Goal: Transaction & Acquisition: Book appointment/travel/reservation

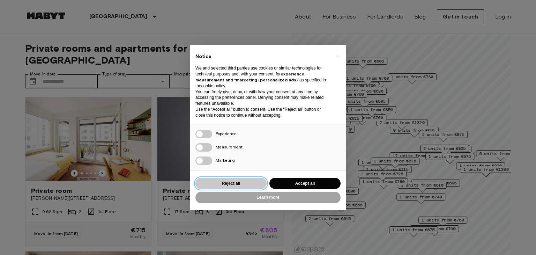
click at [252, 181] on button "Reject all" at bounding box center [231, 184] width 71 height 12
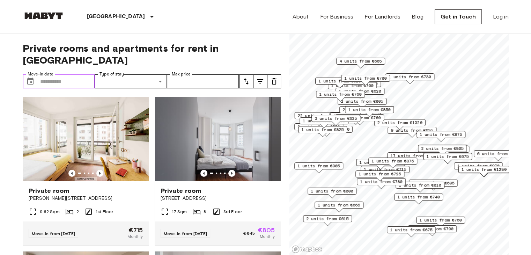
click at [78, 74] on input "Move-in date" at bounding box center [67, 81] width 55 height 14
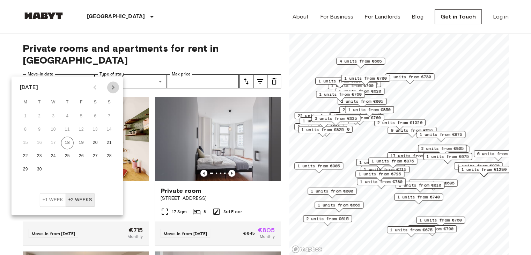
click at [116, 88] on icon "Next month" at bounding box center [113, 87] width 8 height 8
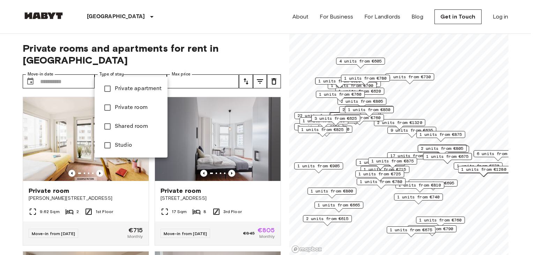
click at [173, 71] on div at bounding box center [268, 127] width 536 height 255
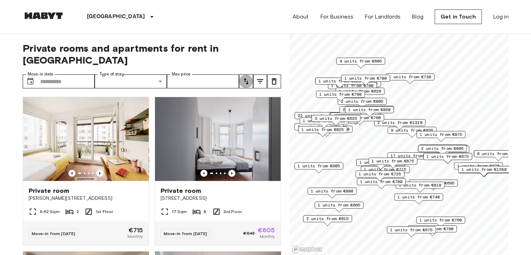
click at [244, 77] on icon "tune" at bounding box center [246, 81] width 8 height 8
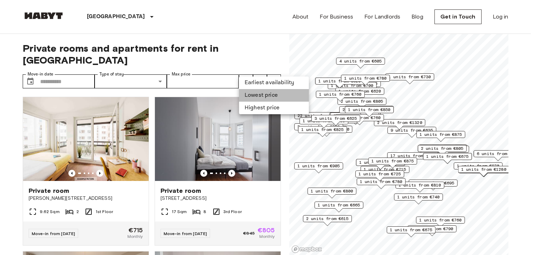
click at [253, 96] on li "Lowest price" at bounding box center [274, 95] width 70 height 13
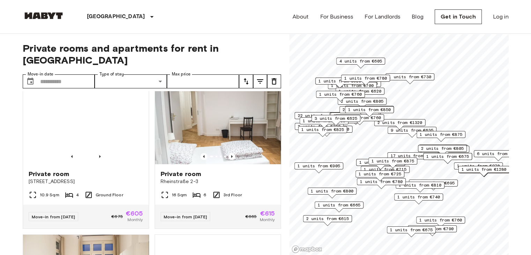
scroll to position [18, 0]
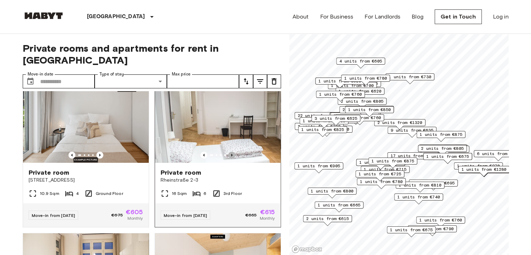
click at [228, 152] on icon "Previous image" at bounding box center [231, 155] width 7 height 7
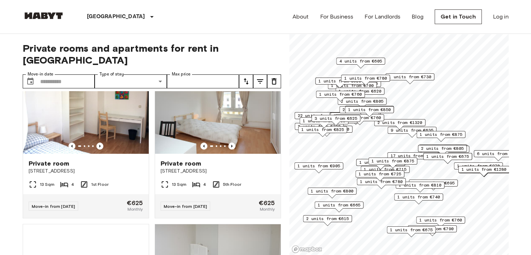
scroll to position [648, 0]
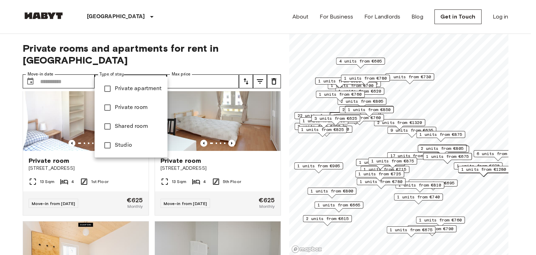
click at [125, 63] on div at bounding box center [268, 127] width 536 height 255
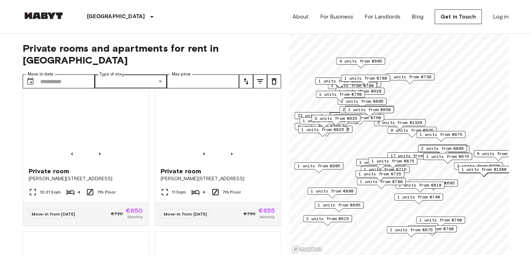
scroll to position [1256, 0]
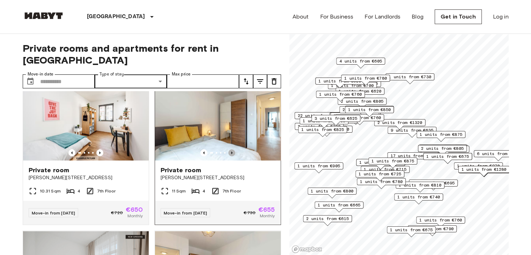
click at [229, 156] on icon "Previous image" at bounding box center [231, 152] width 7 height 7
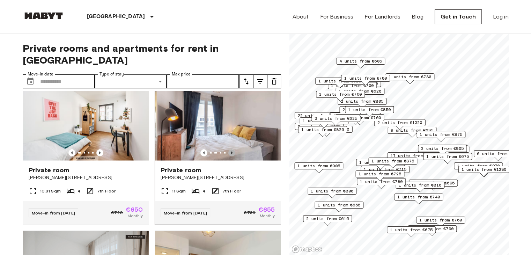
click at [229, 156] on icon "Previous image" at bounding box center [231, 152] width 7 height 7
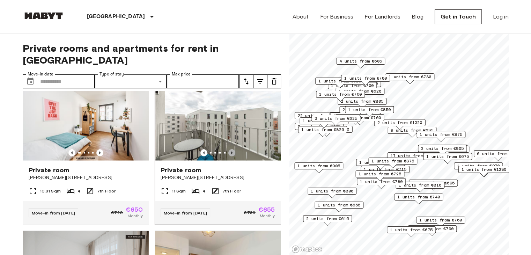
click at [229, 156] on icon "Previous image" at bounding box center [231, 152] width 7 height 7
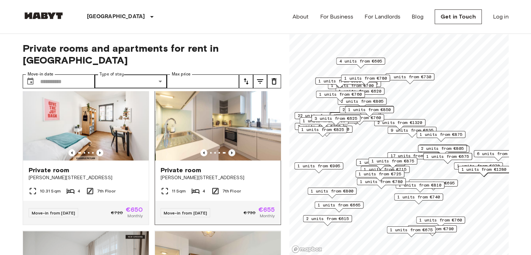
click at [229, 156] on icon "Previous image" at bounding box center [231, 152] width 7 height 7
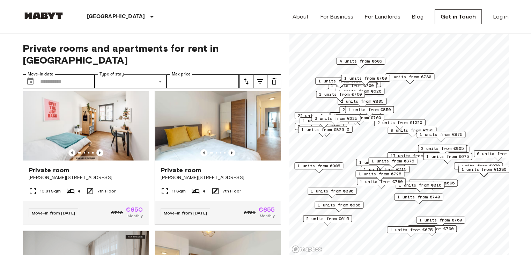
click at [217, 136] on img at bounding box center [218, 118] width 126 height 84
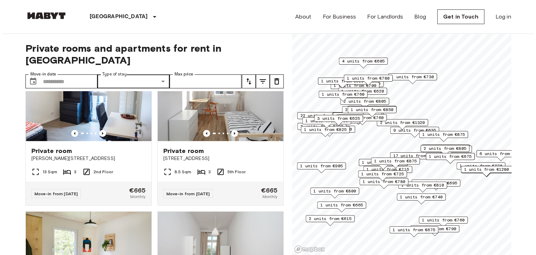
scroll to position [2201, 0]
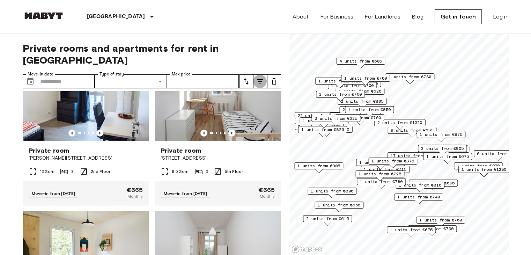
click at [257, 77] on icon "tune" at bounding box center [260, 81] width 8 height 8
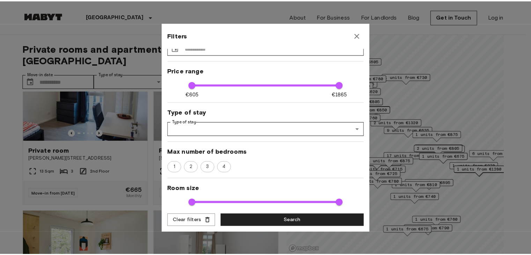
scroll to position [0, 0]
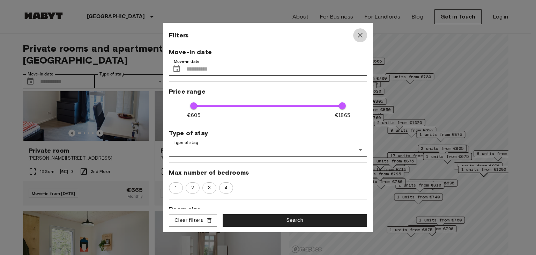
click at [358, 34] on icon "button" at bounding box center [360, 35] width 8 height 8
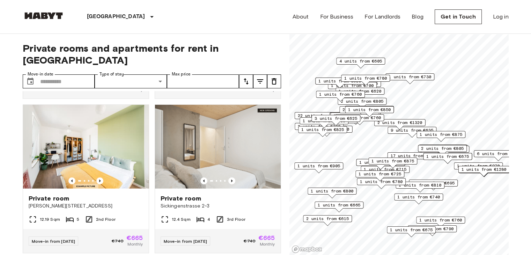
scroll to position [1844, 0]
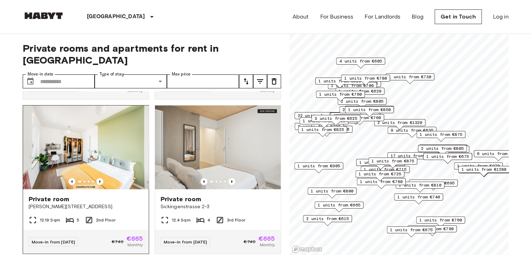
click at [101, 186] on img at bounding box center [86, 147] width 126 height 84
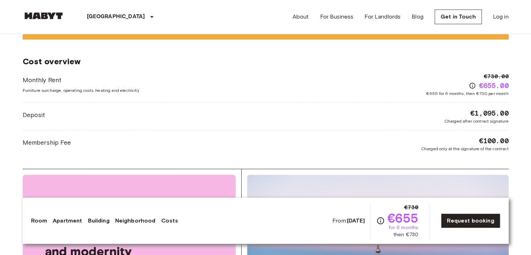
scroll to position [727, 0]
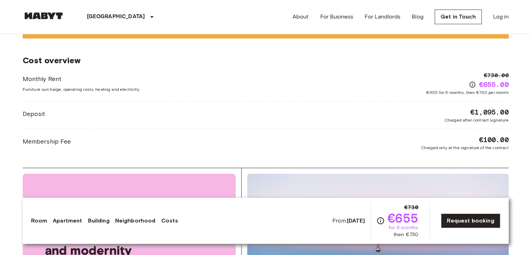
click at [182, 139] on div "Membership Fee €100.00 Charged only at the signature of the contract" at bounding box center [266, 143] width 486 height 16
click at [183, 120] on div "Deposit €1,095.00 Charged after contract signature" at bounding box center [266, 115] width 486 height 16
click at [188, 91] on div "Monthly Rent Furniture surcharge, operating costs, heating and electricity €730…" at bounding box center [266, 83] width 486 height 24
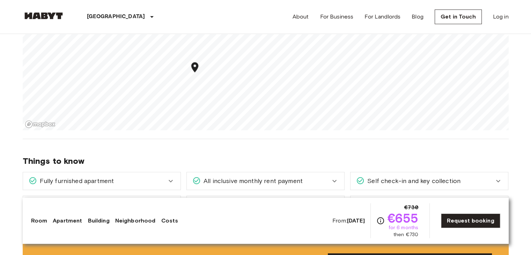
scroll to position [454, 0]
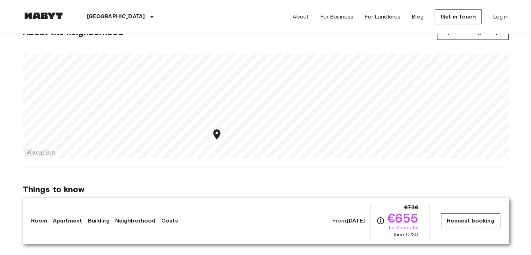
click at [464, 221] on link "Request booking" at bounding box center [470, 220] width 59 height 15
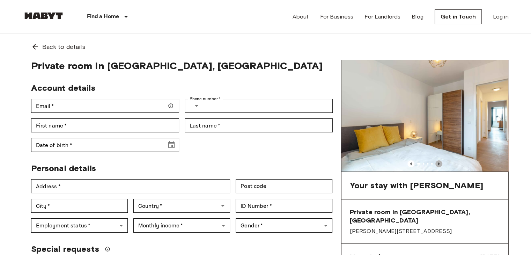
click at [438, 164] on icon "Previous image" at bounding box center [438, 163] width 1 height 3
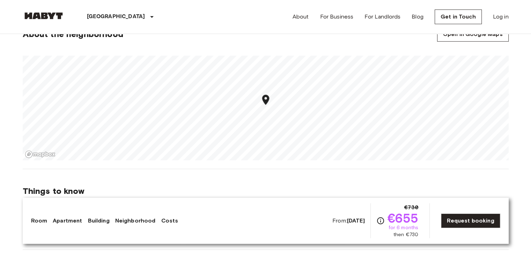
scroll to position [444, 0]
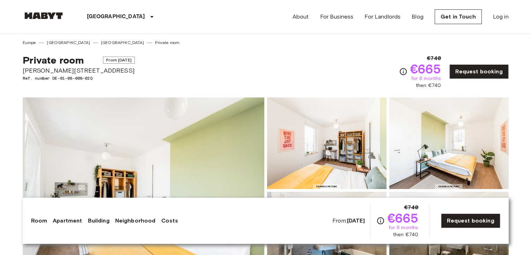
scroll to position [80, 0]
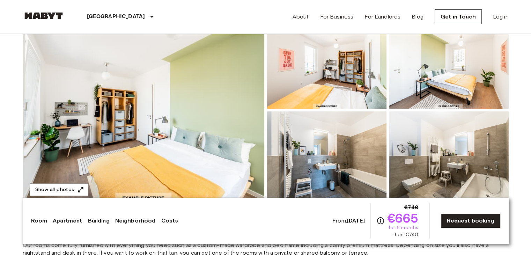
click at [357, 88] on img at bounding box center [326, 63] width 119 height 92
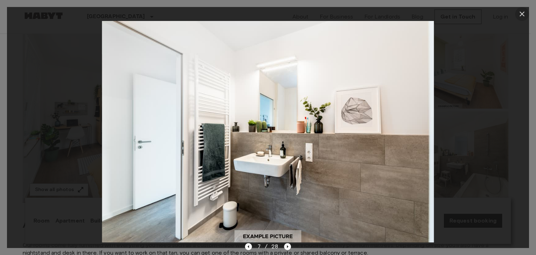
click at [518, 11] on icon "button" at bounding box center [522, 14] width 8 height 8
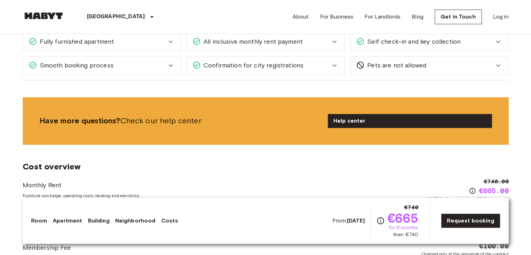
scroll to position [938, 0]
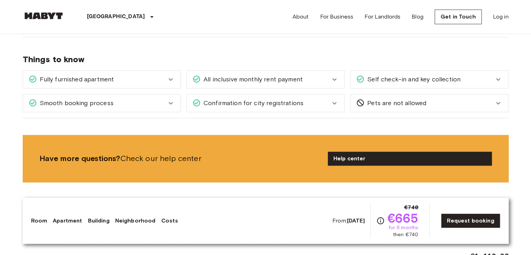
click at [129, 79] on div "Fully furnished apartment" at bounding box center [98, 79] width 138 height 9
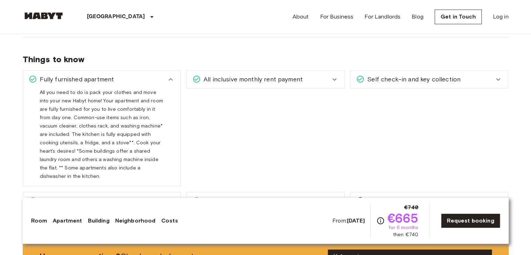
click at [214, 77] on span "All inclusive monthly rent payment" at bounding box center [252, 79] width 102 height 9
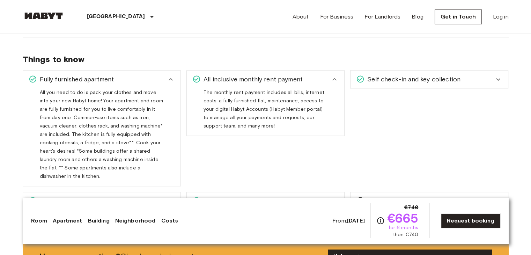
click at [378, 76] on span "Self check-in and key collection" at bounding box center [413, 79] width 96 height 9
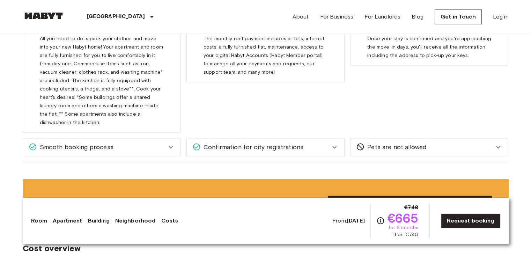
scroll to position [993, 0]
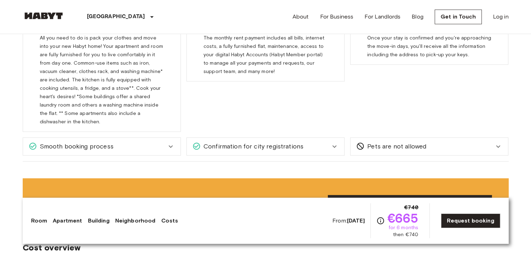
click at [142, 143] on div "Smooth booking process" at bounding box center [102, 146] width 158 height 17
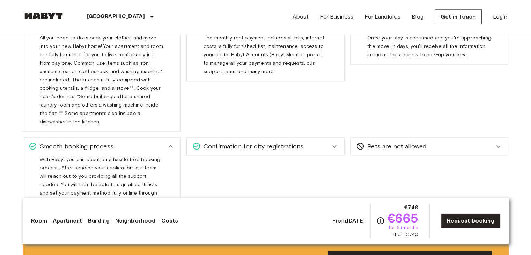
click at [227, 142] on span "Confirmation for city registrations" at bounding box center [252, 146] width 103 height 9
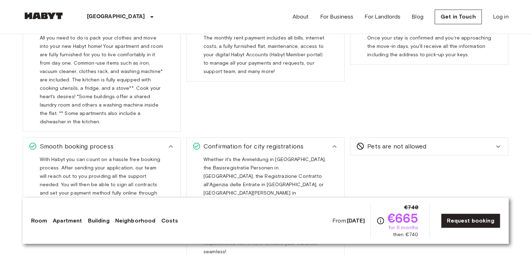
click at [341, 143] on div "Confirmation for city registrations" at bounding box center [266, 146] width 158 height 17
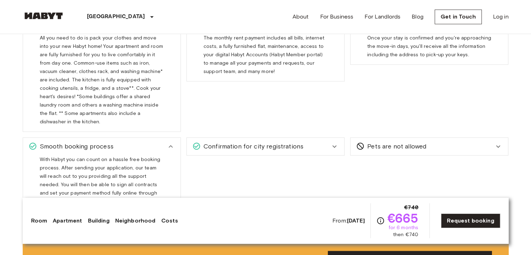
click at [365, 142] on span "Pets are not allowed" at bounding box center [396, 146] width 62 height 9
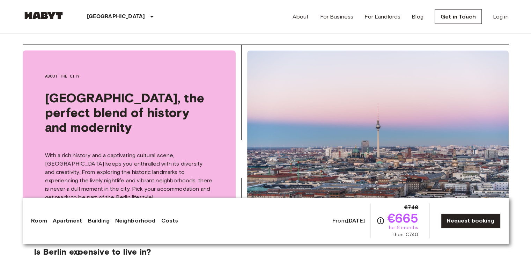
scroll to position [1359, 0]
click at [471, 213] on link "Request booking" at bounding box center [470, 220] width 59 height 15
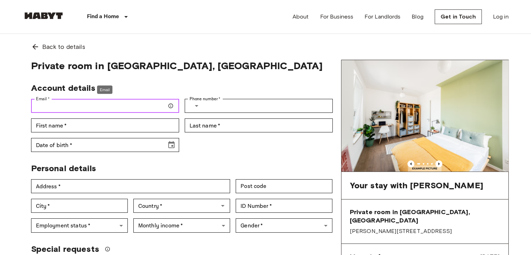
click at [60, 110] on input "Email   *" at bounding box center [105, 106] width 148 height 14
type input "**********"
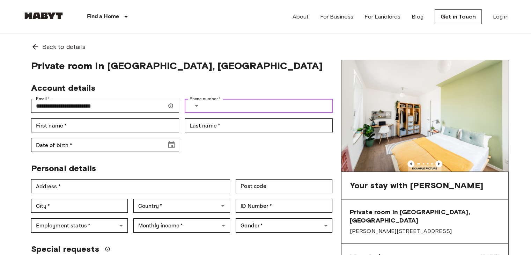
click at [212, 106] on input "Phone number   *" at bounding box center [269, 106] width 126 height 14
click at [209, 104] on input "**********" at bounding box center [270, 106] width 126 height 14
click at [204, 104] on button "Select country" at bounding box center [197, 105] width 15 height 15
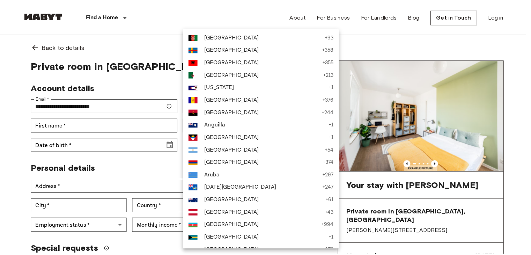
scroll to position [464, 0]
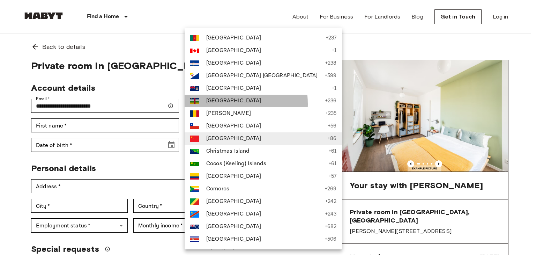
click at [212, 104] on span "Central African Republic" at bounding box center [264, 101] width 116 height 8
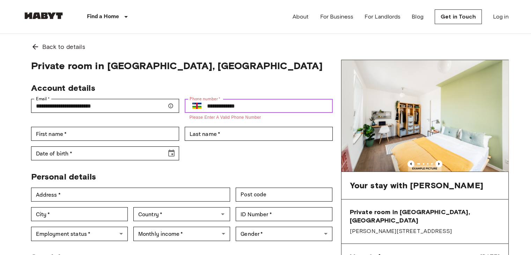
click at [212, 104] on input "**********" at bounding box center [270, 106] width 126 height 14
type input "*"
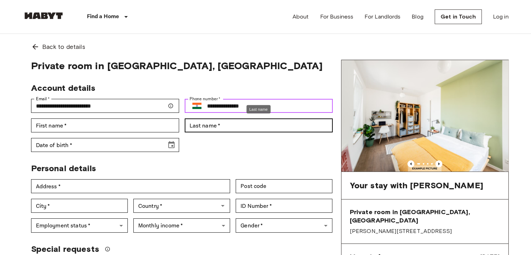
type input "**********"
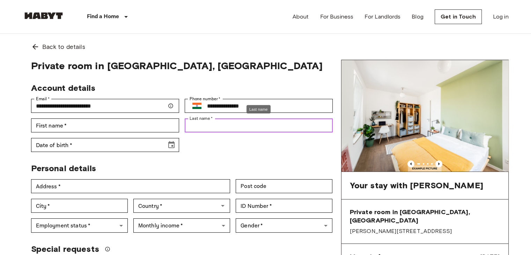
click at [219, 124] on input "Last name   *" at bounding box center [259, 125] width 148 height 14
type input "*******"
click at [136, 133] on div "Date of birth   * Date of birth   *" at bounding box center [102, 142] width 154 height 20
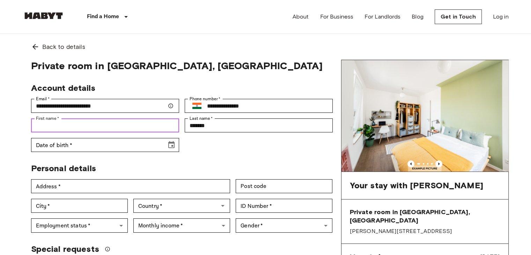
drag, startPoint x: 127, startPoint y: 129, endPoint x: 99, endPoint y: 157, distance: 39.8
type input "*****"
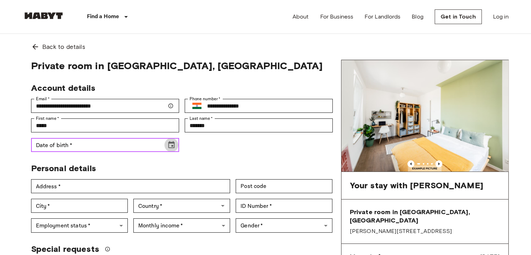
click at [172, 147] on icon "Choose date" at bounding box center [171, 145] width 8 height 8
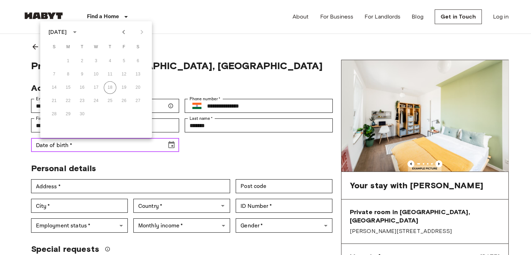
click at [164, 138] on button "Choose date" at bounding box center [171, 145] width 14 height 14
click at [59, 32] on div "September 2025" at bounding box center [58, 32] width 18 height 8
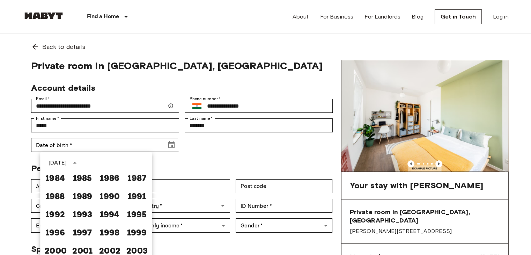
scroll to position [35, 0]
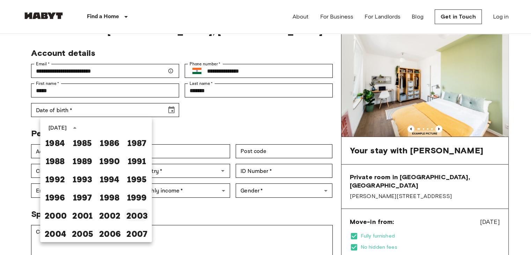
click at [130, 215] on button "2003" at bounding box center [136, 215] width 25 height 13
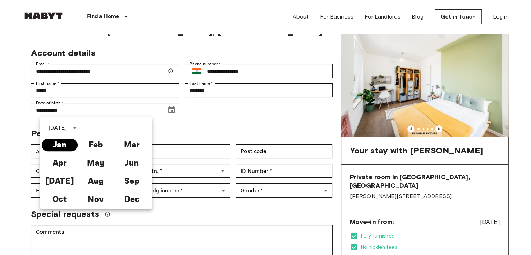
click at [53, 142] on button "Jan" at bounding box center [60, 145] width 36 height 13
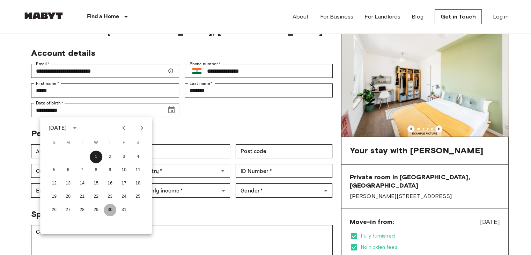
click at [105, 210] on button "30" at bounding box center [110, 210] width 13 height 13
type input "**********"
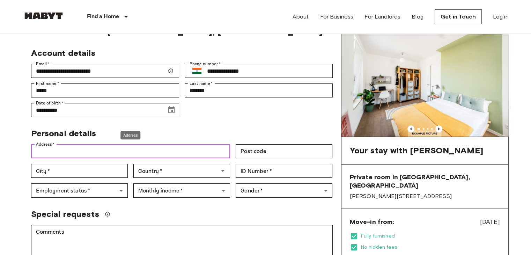
click at [152, 145] on input "Address   *" at bounding box center [130, 151] width 199 height 14
type input "**********"
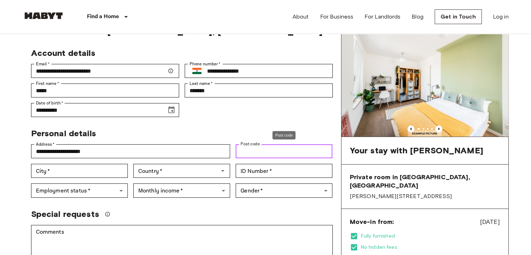
click at [267, 149] on input "Post code" at bounding box center [284, 151] width 97 height 14
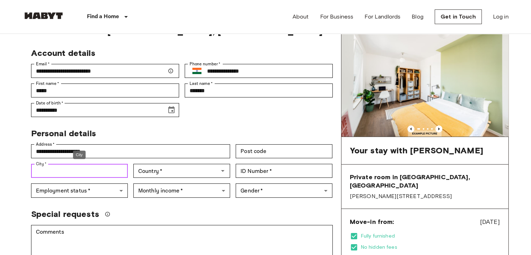
click at [85, 167] on input "City   *" at bounding box center [79, 171] width 97 height 14
type input "******"
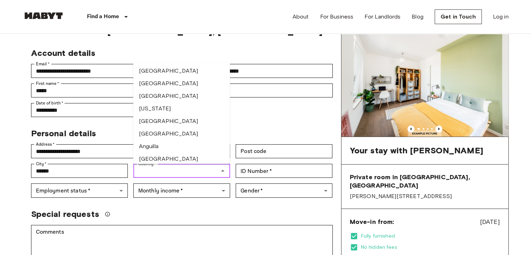
click at [164, 169] on input "Country   *" at bounding box center [176, 171] width 81 height 10
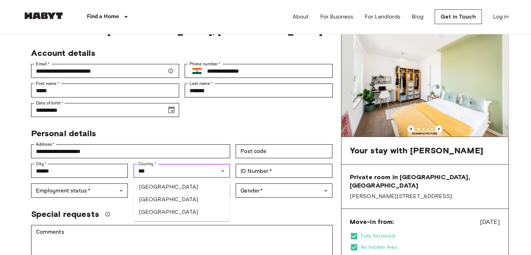
click at [166, 203] on li "India" at bounding box center [181, 199] width 97 height 13
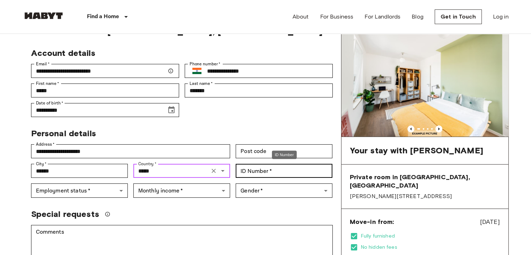
type input "*****"
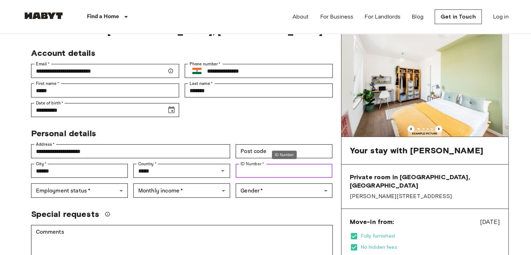
click at [262, 173] on input "ID Number   *" at bounding box center [284, 171] width 97 height 14
type input "********"
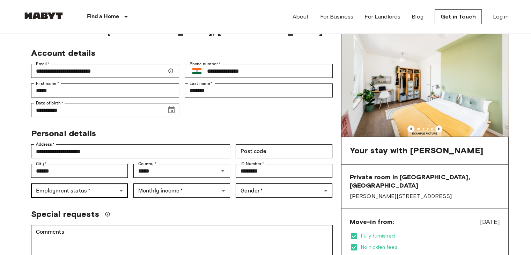
drag, startPoint x: 94, startPoint y: 199, endPoint x: 99, endPoint y: 194, distance: 7.2
click at [99, 194] on div "**********" at bounding box center [182, 258] width 319 height 466
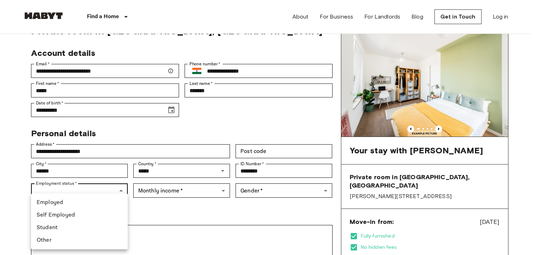
click at [71, 232] on li "Student" at bounding box center [79, 227] width 97 height 13
type input "*******"
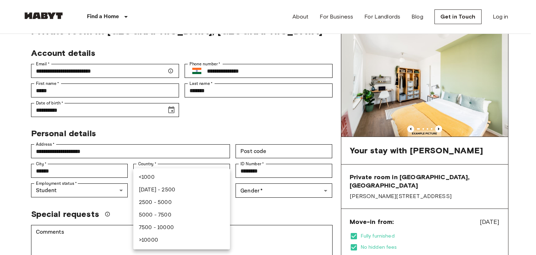
click at [171, 189] on li "1000 - 2500" at bounding box center [181, 190] width 97 height 13
type input "***"
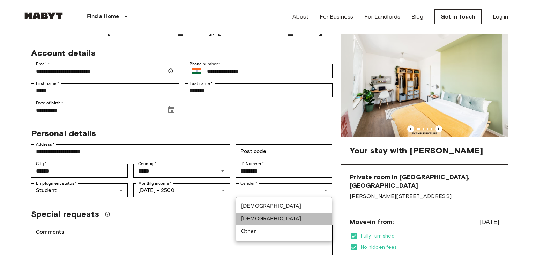
click at [253, 216] on li "Female" at bounding box center [284, 219] width 97 height 13
type input "******"
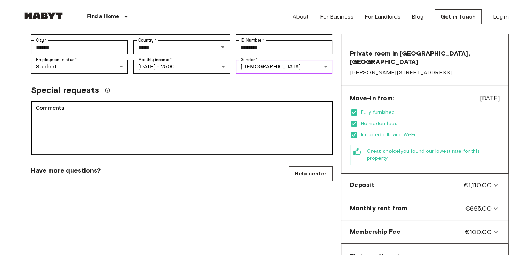
scroll to position [159, 0]
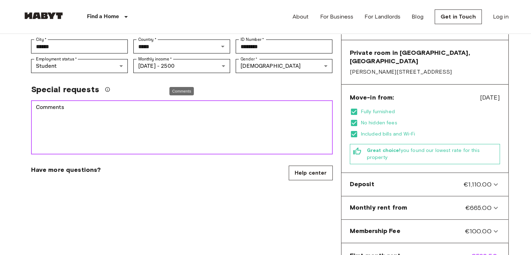
click at [207, 120] on textarea "Comments" at bounding box center [182, 127] width 292 height 48
paste textarea "**********"
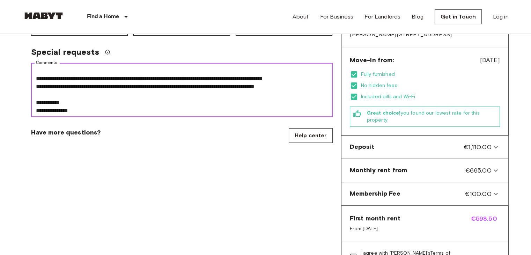
scroll to position [197, 0]
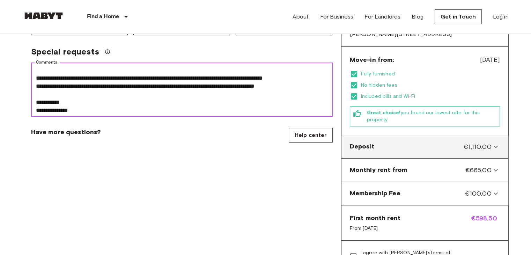
type textarea "**********"
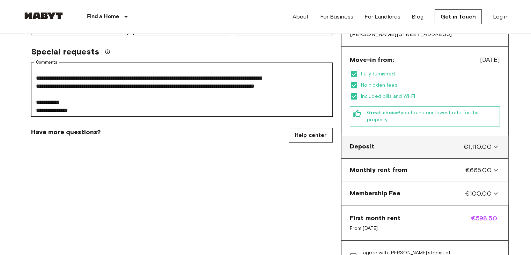
click at [414, 138] on div "Deposit €1,110.00" at bounding box center [424, 146] width 161 height 17
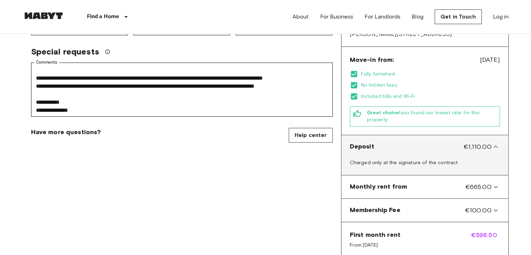
click at [414, 138] on div "Deposit €1,110.00" at bounding box center [424, 146] width 161 height 17
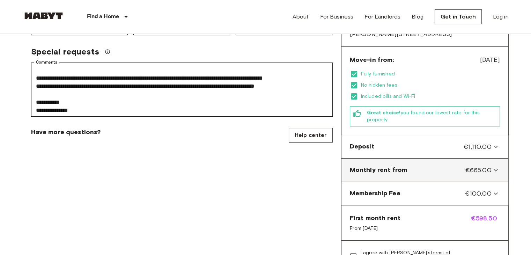
click at [421, 166] on div "Monthly rent from €665.00" at bounding box center [421, 170] width 142 height 9
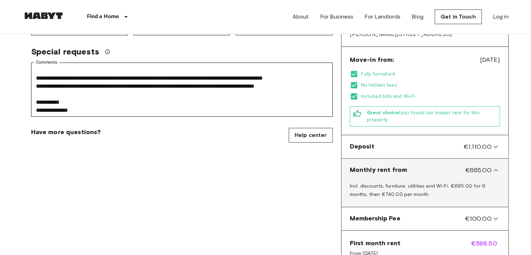
click at [421, 166] on div "Monthly rent from €665.00" at bounding box center [421, 170] width 142 height 9
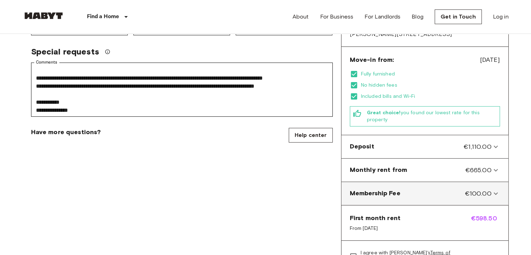
click at [421, 185] on Fee-panel "Membership Fee €100.00" at bounding box center [424, 193] width 161 height 17
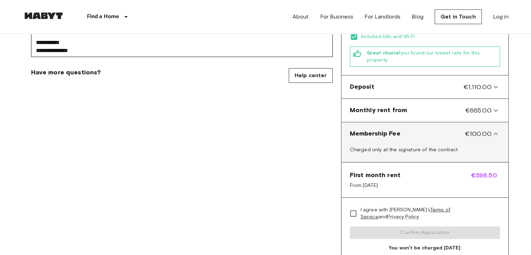
scroll to position [257, 0]
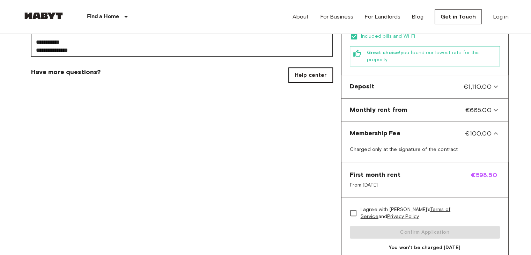
click at [297, 78] on link "Help center" at bounding box center [311, 75] width 44 height 15
